Goal: Task Accomplishment & Management: Use online tool/utility

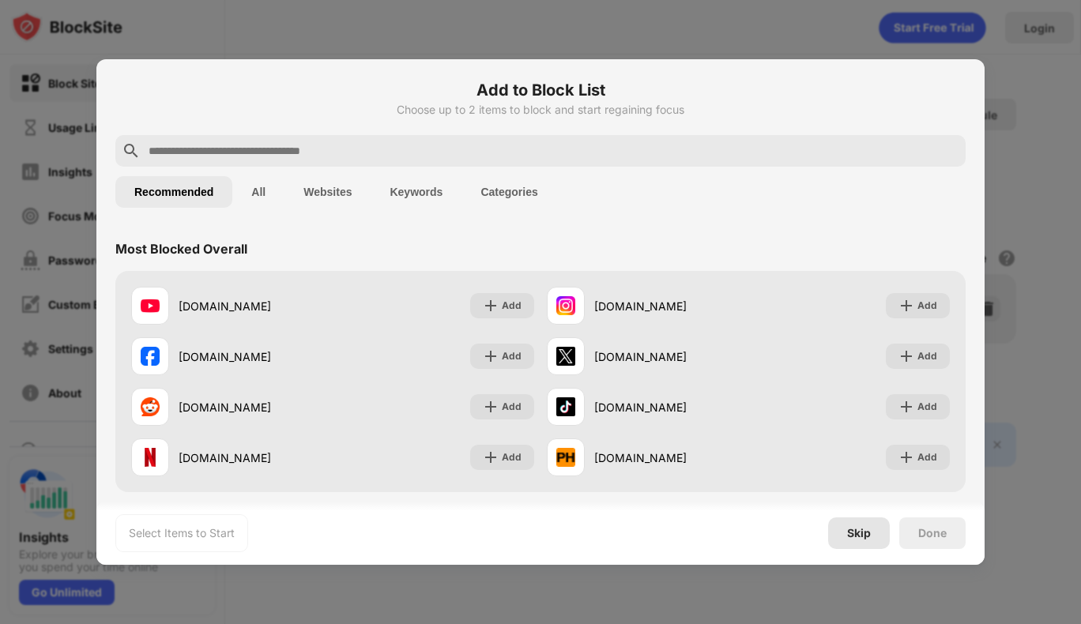
click at [871, 532] on div "Skip" at bounding box center [859, 533] width 62 height 32
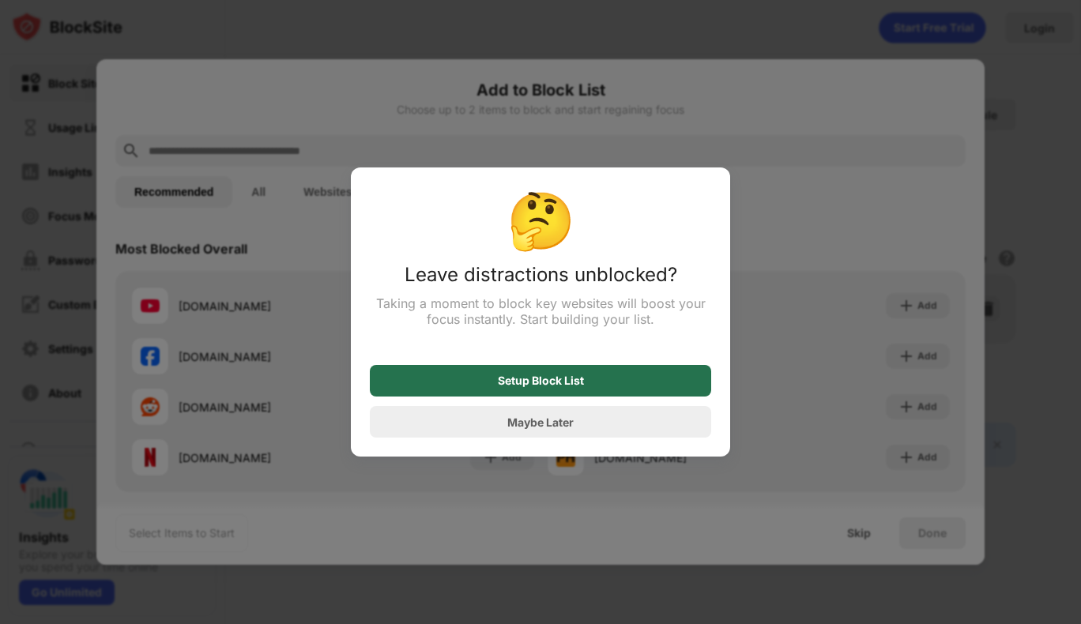
click at [575, 387] on div "Setup Block List" at bounding box center [541, 380] width 86 height 13
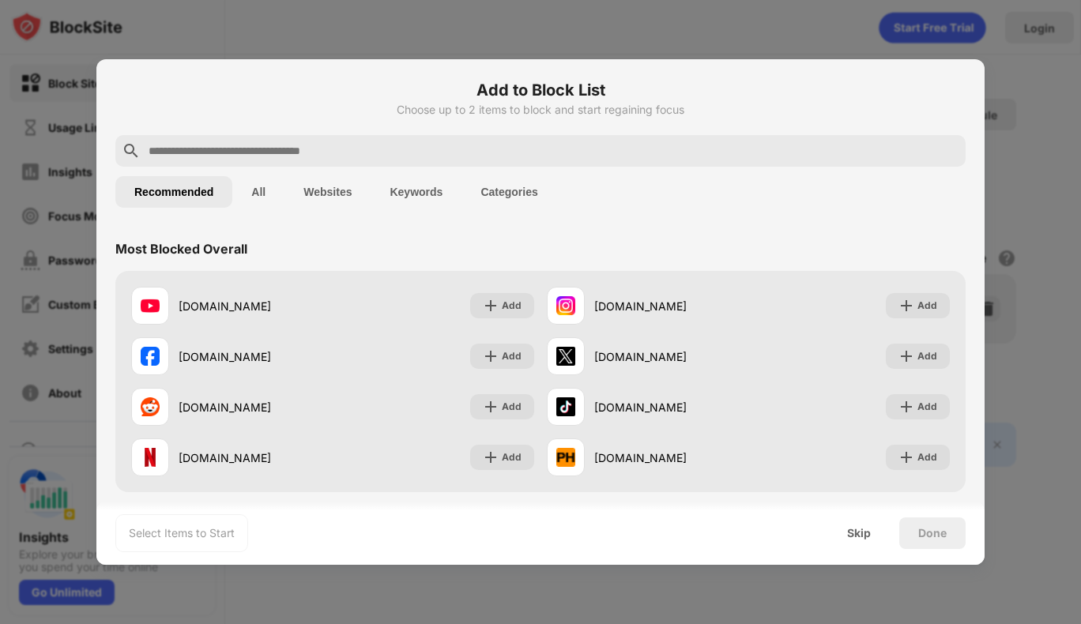
click at [403, 145] on input "text" at bounding box center [553, 150] width 812 height 19
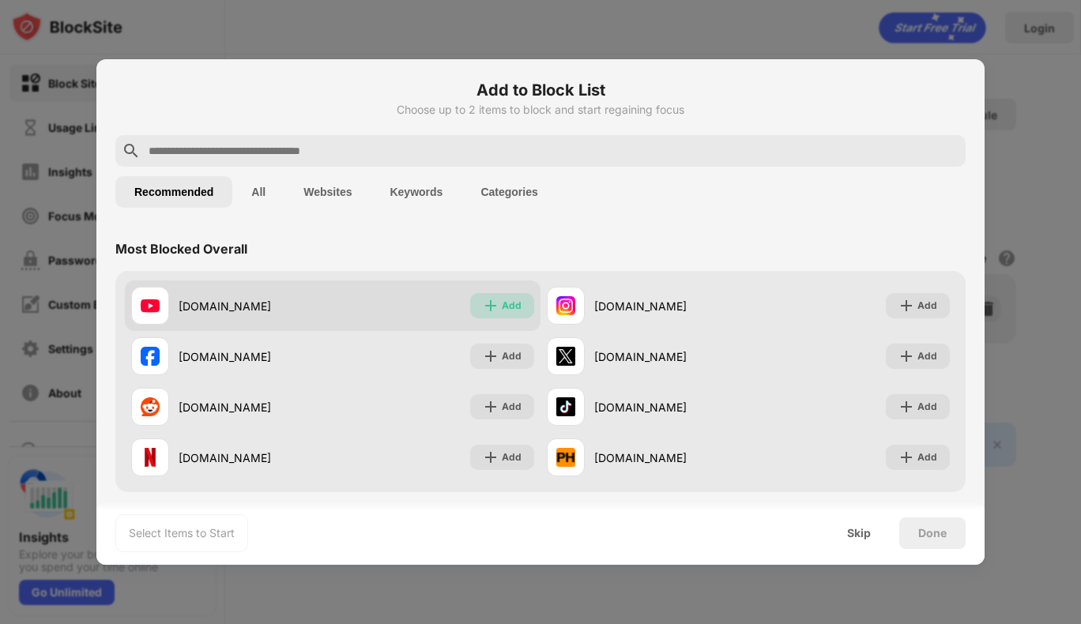
click at [487, 304] on img at bounding box center [491, 306] width 16 height 16
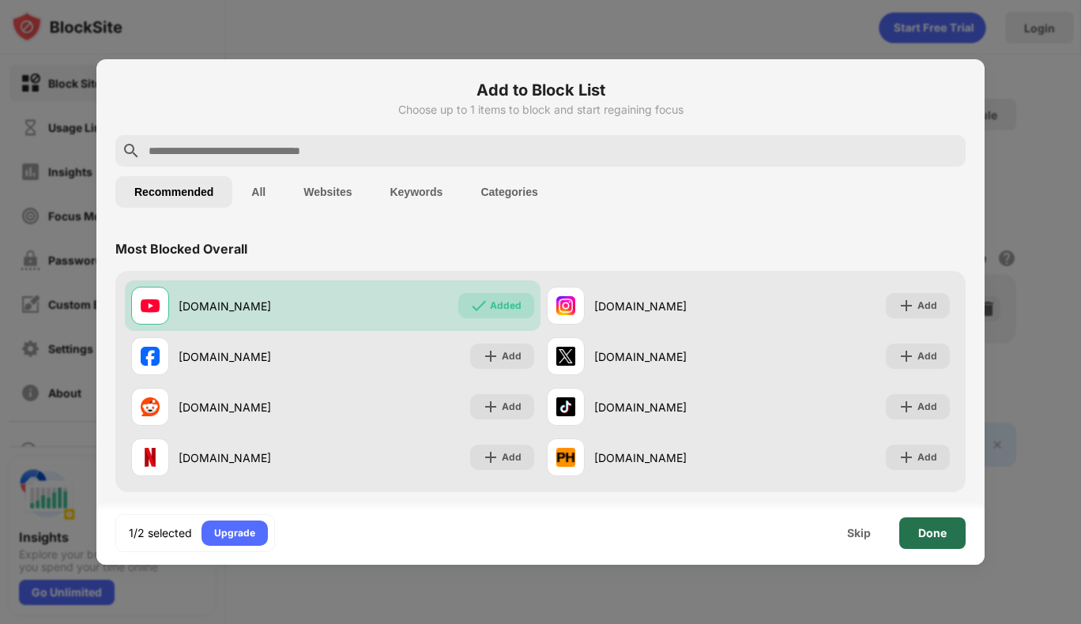
click at [915, 536] on div "Done" at bounding box center [932, 533] width 66 height 32
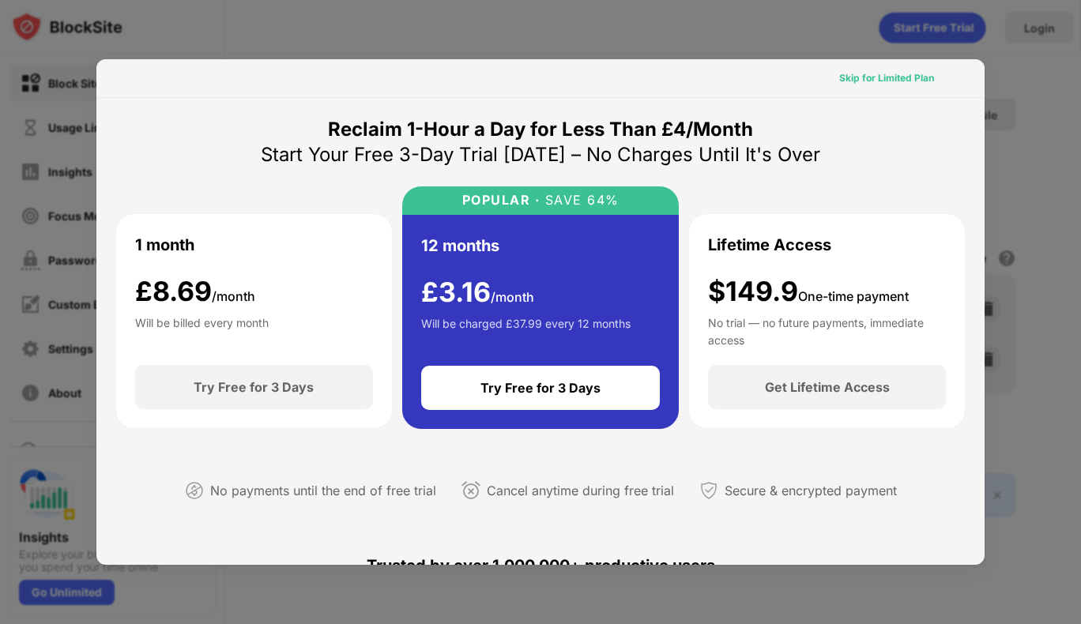
click at [881, 81] on div "Skip for Limited Plan" at bounding box center [886, 78] width 95 height 16
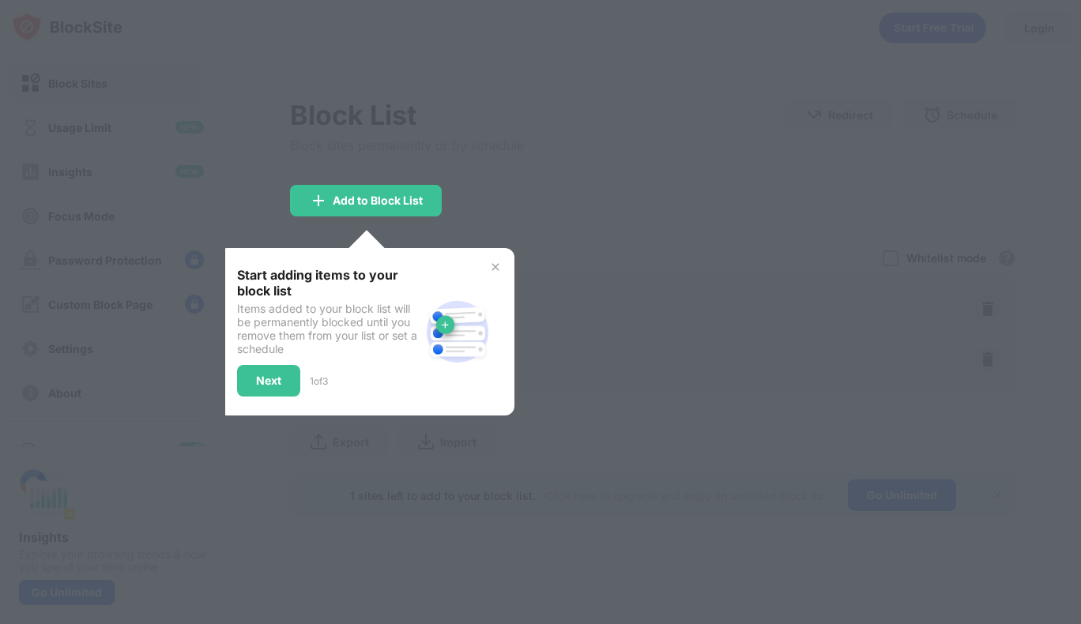
click at [630, 176] on div at bounding box center [540, 312] width 1081 height 624
click at [492, 265] on img at bounding box center [495, 267] width 13 height 13
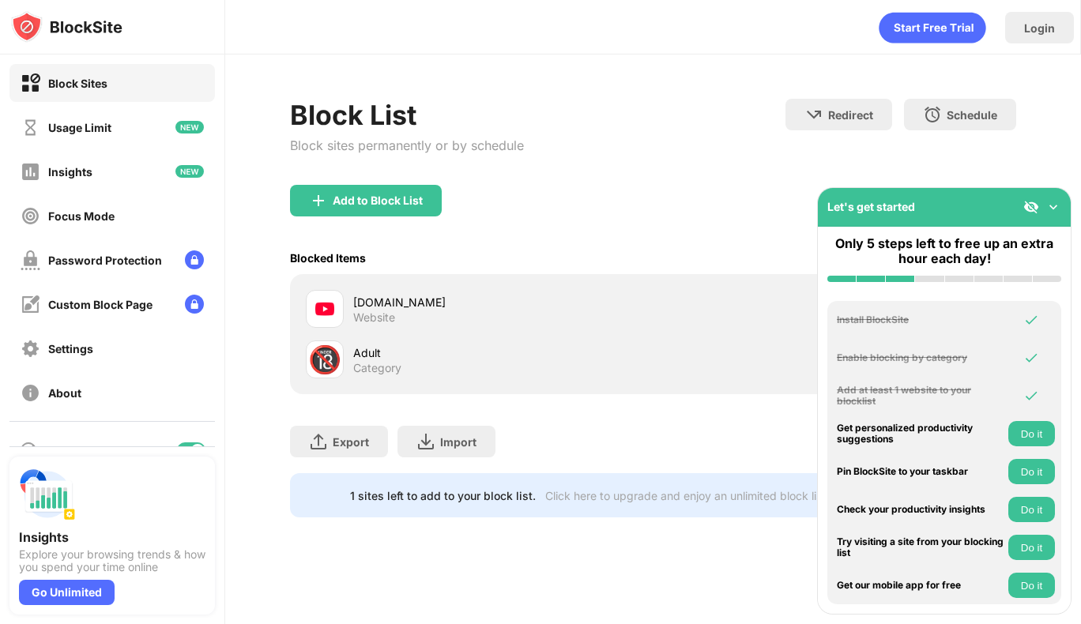
click at [511, 234] on div "Add to Block List" at bounding box center [653, 213] width 726 height 57
click at [1047, 204] on img at bounding box center [1053, 207] width 16 height 16
